Goal: Information Seeking & Learning: Learn about a topic

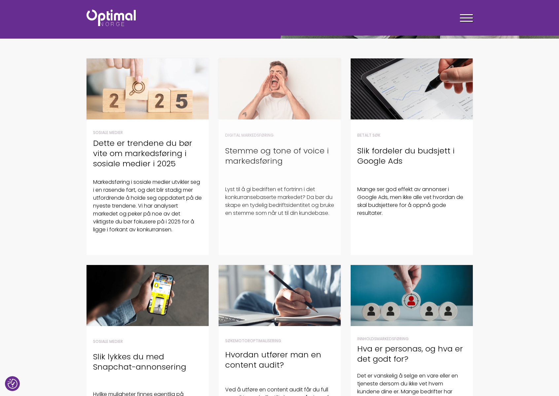
scroll to position [135, 0]
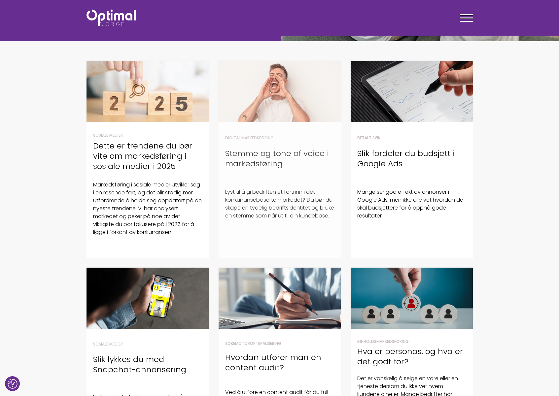
click at [255, 161] on h4 "Stemme og tone of voice i markedsføring" at bounding box center [279, 158] width 109 height 20
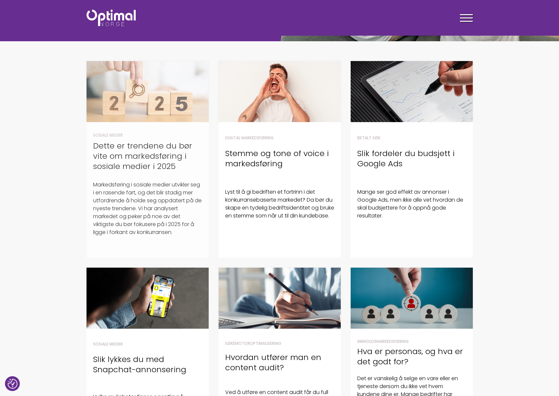
click at [136, 153] on h4 "Dette er trendene du bør vite om markedsføring i sosiale medier i 2025" at bounding box center [147, 156] width 109 height 31
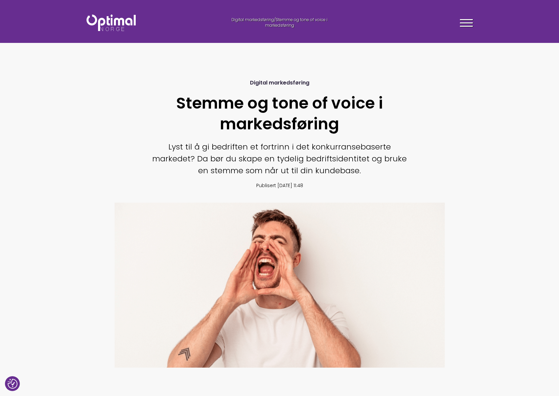
scroll to position [216, 0]
